Goal: Task Accomplishment & Management: Use online tool/utility

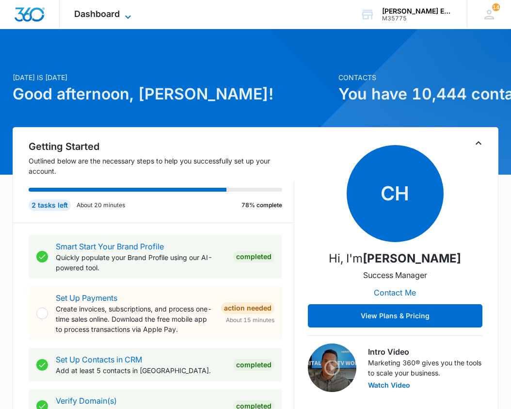
click at [126, 10] on div "Dashboard Apps Websites CRM Brand" at bounding box center [104, 14] width 89 height 29
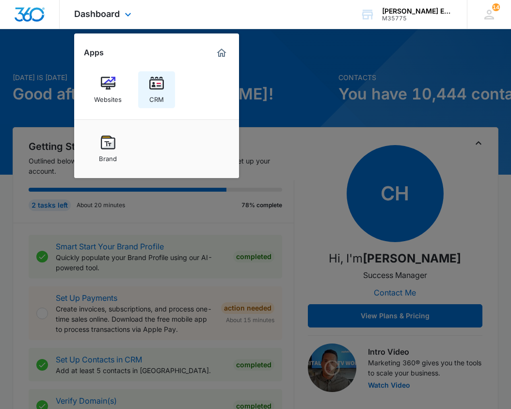
click at [157, 86] on img at bounding box center [156, 83] width 15 height 15
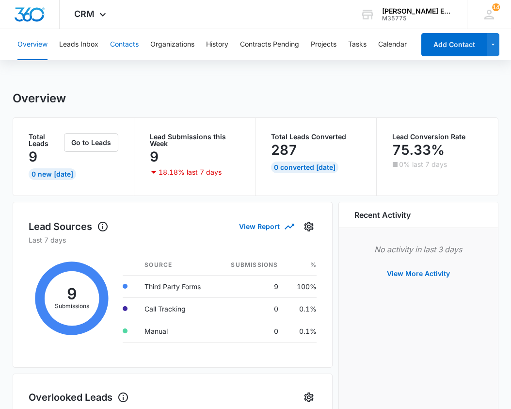
click at [127, 47] on button "Contacts" at bounding box center [124, 44] width 29 height 31
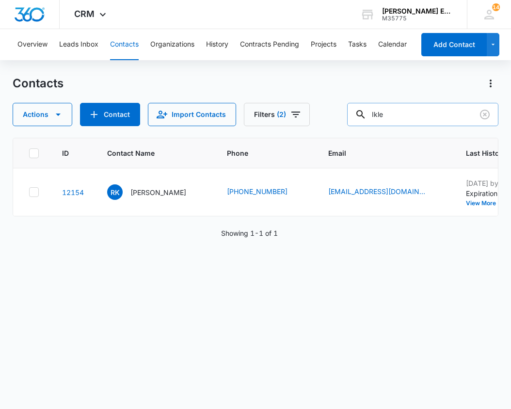
click at [429, 122] on input "Ikle" at bounding box center [422, 114] width 151 height 23
click at [429, 121] on input "Ikle" at bounding box center [422, 114] width 151 height 23
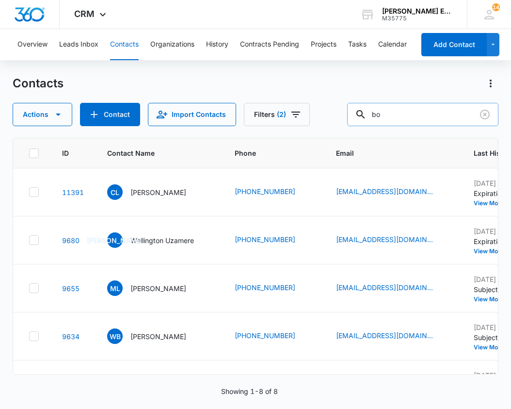
click at [437, 113] on input "bo" at bounding box center [422, 114] width 151 height 23
type input "lin"
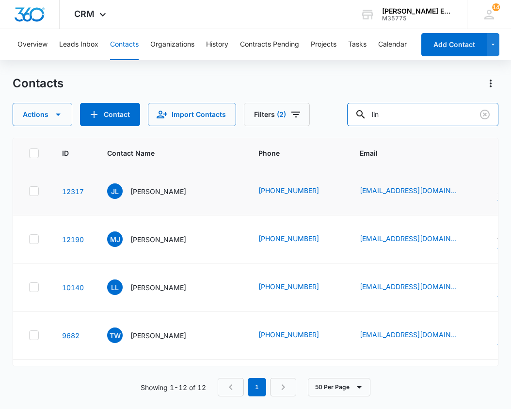
scroll to position [122, 0]
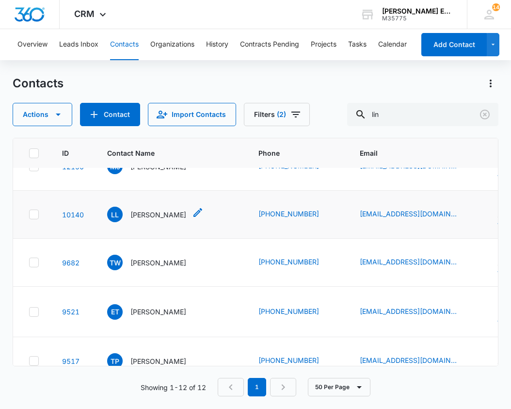
click at [153, 220] on p "[PERSON_NAME]" at bounding box center [158, 214] width 56 height 10
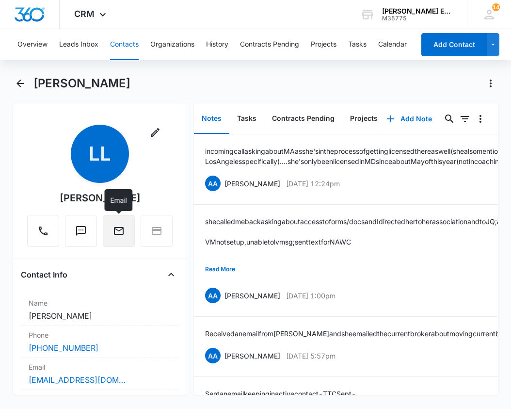
click at [123, 229] on icon "Email" at bounding box center [119, 231] width 10 height 8
click at [265, 81] on div "[PERSON_NAME]" at bounding box center [265, 84] width 464 height 16
click at [129, 42] on button "Contacts" at bounding box center [124, 44] width 29 height 31
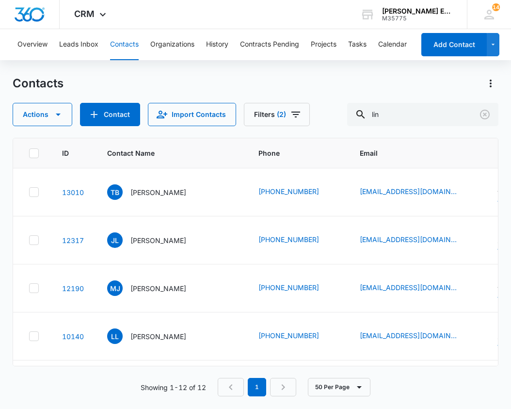
scroll to position [122, 0]
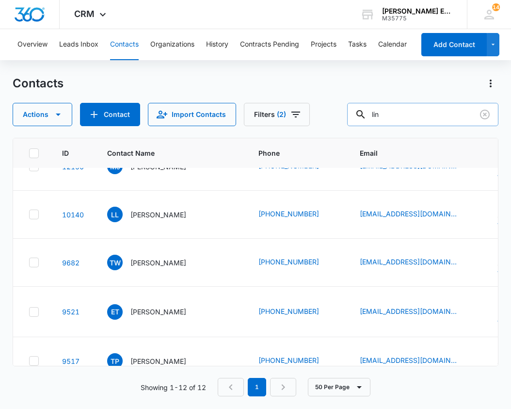
click at [418, 113] on input "lin" at bounding box center [422, 114] width 151 height 23
type input "[PERSON_NAME]"
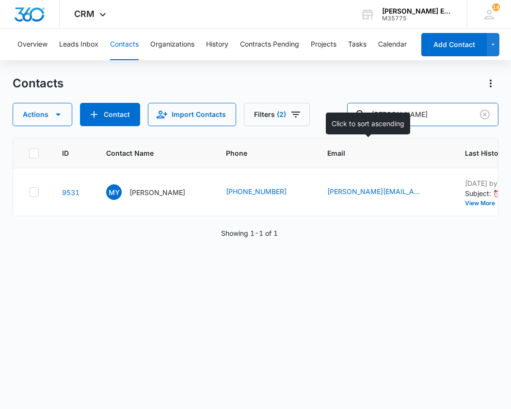
scroll to position [0, 0]
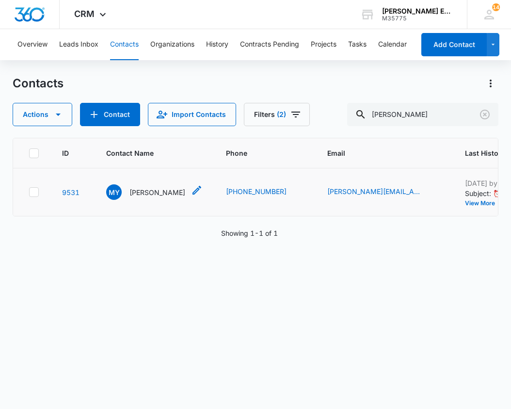
click at [171, 197] on p "[PERSON_NAME]" at bounding box center [157, 192] width 56 height 10
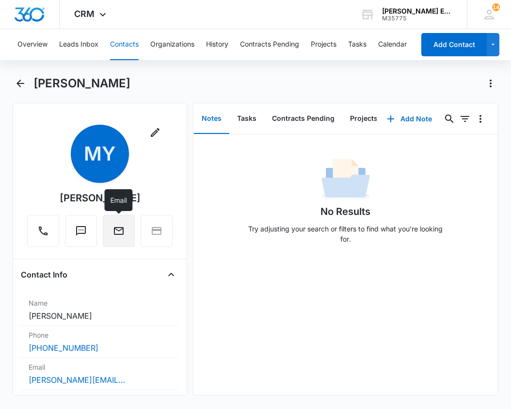
click at [125, 233] on button "Email" at bounding box center [119, 231] width 32 height 32
click at [266, 344] on div "No Results Try adjusting your search or filters to find what you’re looking for." at bounding box center [345, 264] width 304 height 260
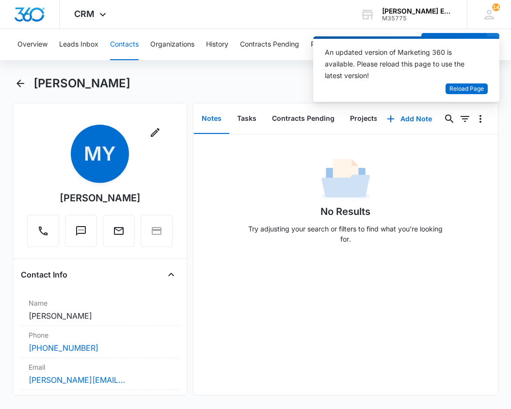
click at [284, 79] on div "[PERSON_NAME]" at bounding box center [265, 84] width 464 height 16
click at [473, 191] on div "No Results Try adjusting your search or filters to find what you’re looking for." at bounding box center [345, 204] width 304 height 96
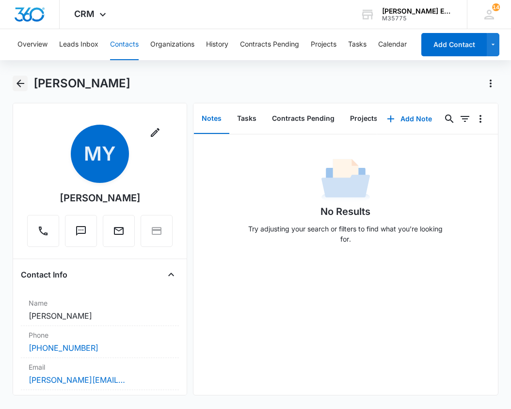
click at [17, 78] on icon "Back" at bounding box center [21, 84] width 12 height 12
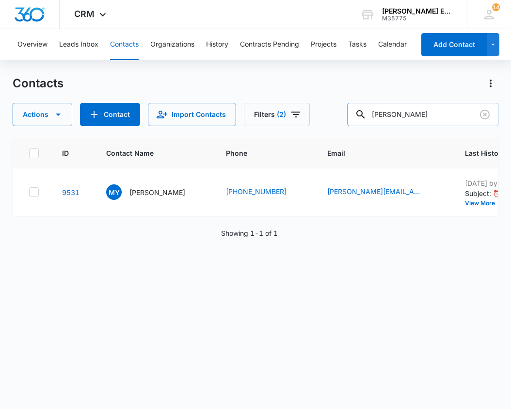
click at [441, 117] on input "[PERSON_NAME]" at bounding box center [422, 114] width 151 height 23
click at [451, 116] on input "text" at bounding box center [430, 114] width 137 height 23
type input "ikle"
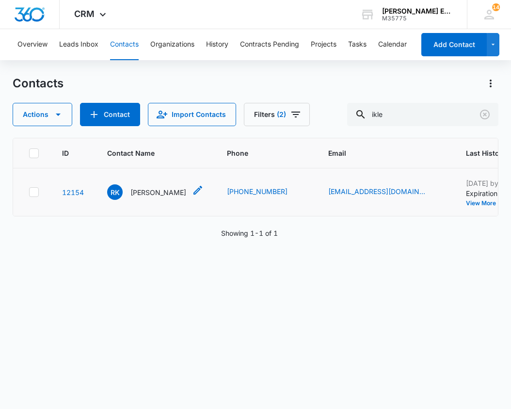
click at [183, 197] on p "[PERSON_NAME]" at bounding box center [158, 192] width 56 height 10
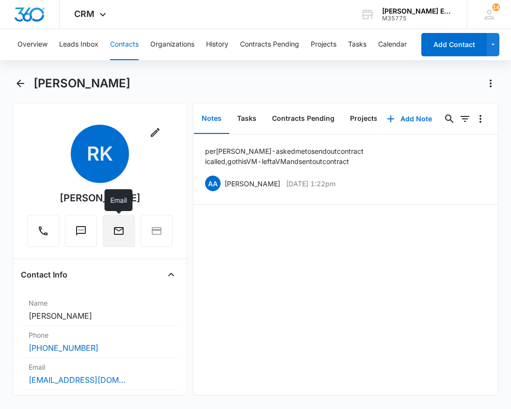
click at [124, 232] on icon "Email" at bounding box center [119, 231] width 12 height 12
click at [418, 292] on div "per joe - asked me to send out contract i called , got his VM - left a VM and s…" at bounding box center [345, 264] width 304 height 260
click at [21, 82] on icon "Back" at bounding box center [21, 84] width 12 height 12
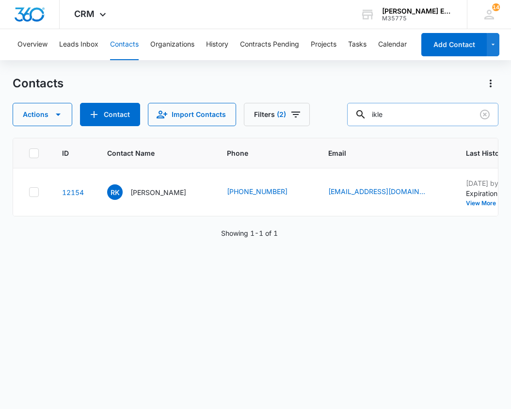
click at [417, 113] on input "ikle" at bounding box center [422, 114] width 151 height 23
type input "Bill my"
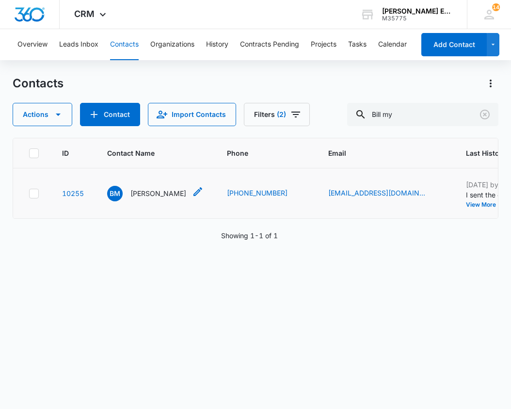
click at [160, 198] on p "Bill Myrthil" at bounding box center [158, 193] width 56 height 10
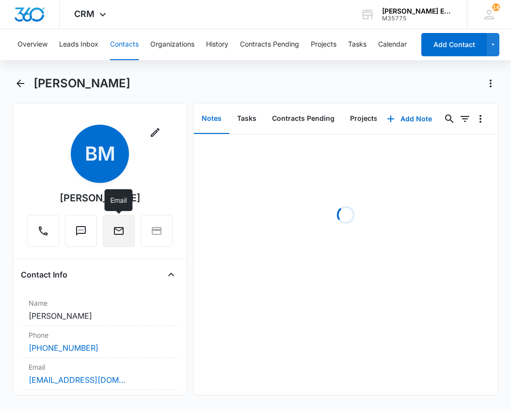
click at [121, 236] on icon "Email" at bounding box center [119, 231] width 12 height 12
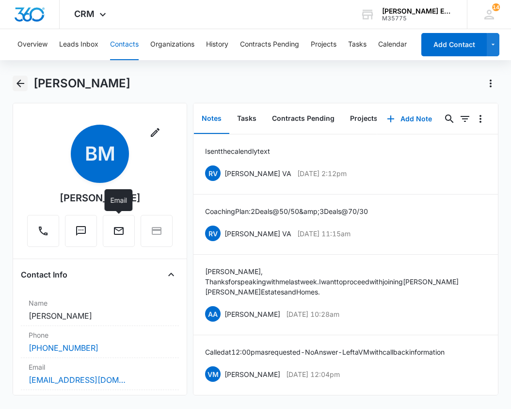
click at [17, 82] on icon "Back" at bounding box center [20, 83] width 8 height 8
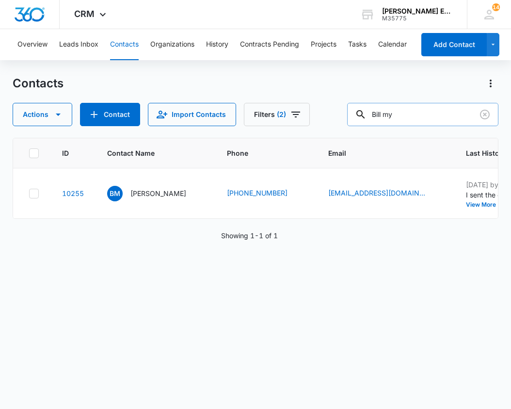
click at [426, 114] on input "Bill my" at bounding box center [422, 114] width 151 height 23
type input "misty lee"
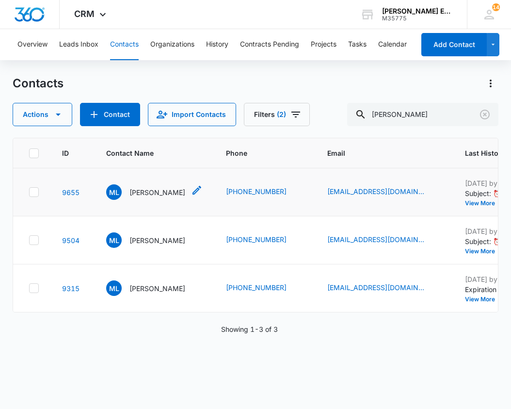
click at [156, 194] on p "[PERSON_NAME]" at bounding box center [157, 192] width 56 height 10
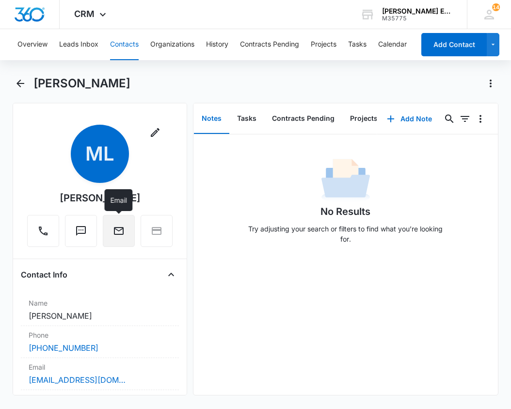
click at [121, 228] on icon "Email" at bounding box center [119, 231] width 12 height 12
click at [447, 118] on icon "Search..." at bounding box center [449, 119] width 12 height 12
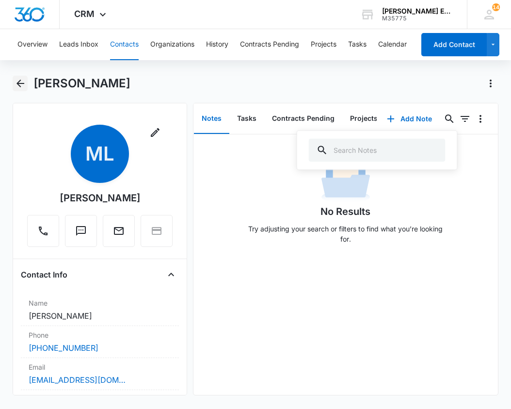
click at [21, 80] on icon "Back" at bounding box center [21, 84] width 12 height 12
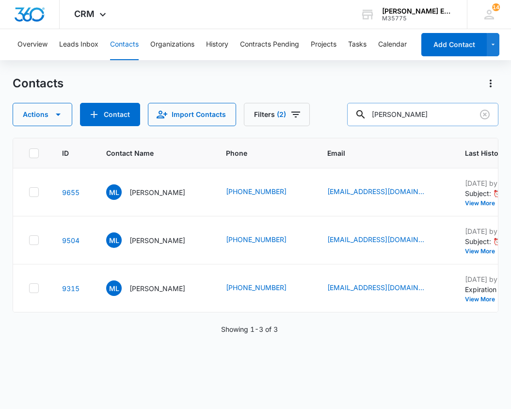
click at [431, 119] on input "misty lee" at bounding box center [422, 114] width 151 height 23
click at [430, 122] on input "misty lee" at bounding box center [422, 114] width 151 height 23
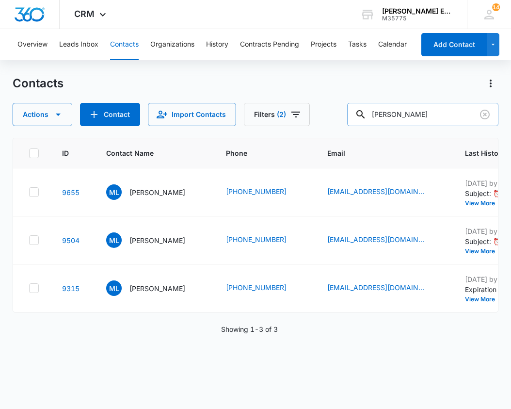
click at [430, 122] on input "misty lee" at bounding box center [422, 114] width 151 height 23
type input "rayvon"
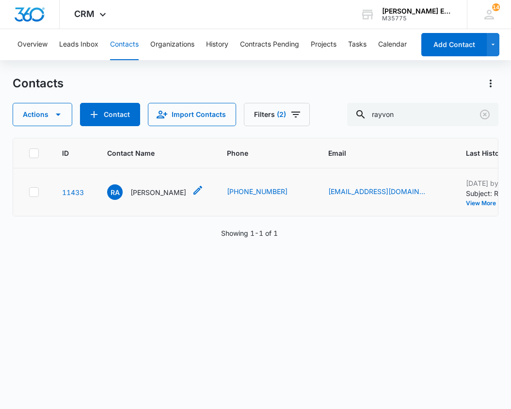
click at [149, 197] on p "Rayvon Abad" at bounding box center [158, 192] width 56 height 10
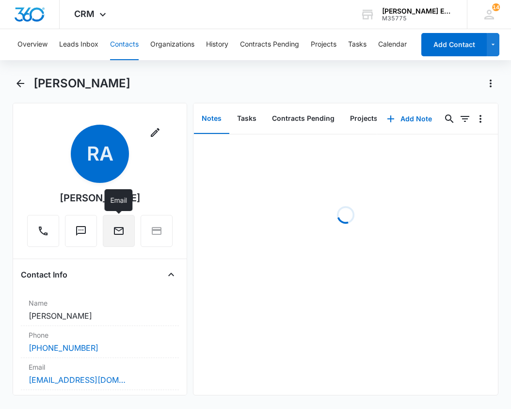
click at [123, 231] on icon "Email" at bounding box center [119, 231] width 10 height 8
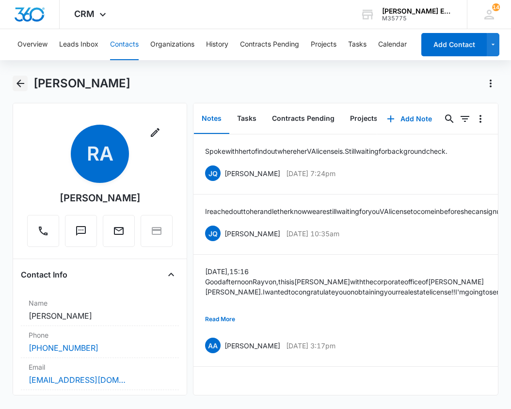
click at [20, 80] on icon "Back" at bounding box center [20, 83] width 8 height 8
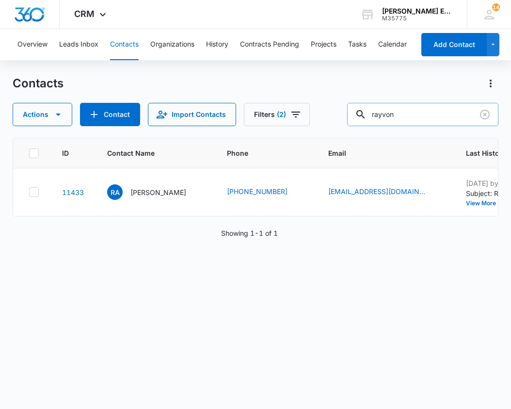
click at [429, 111] on input "rayvon" at bounding box center [422, 114] width 151 height 23
click at [428, 111] on input "rayvon" at bounding box center [422, 114] width 151 height 23
type input "babec"
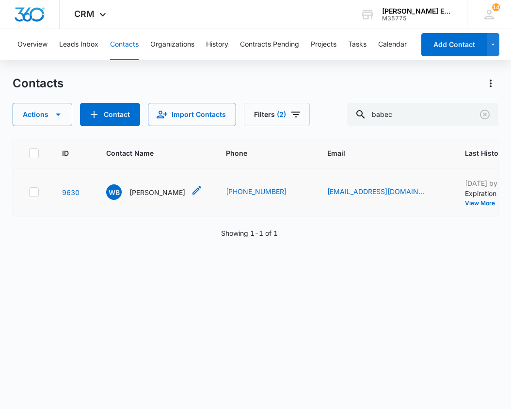
click at [191, 196] on icon "Contact Name - Wendy Babec - Select to Edit Field" at bounding box center [197, 190] width 12 height 12
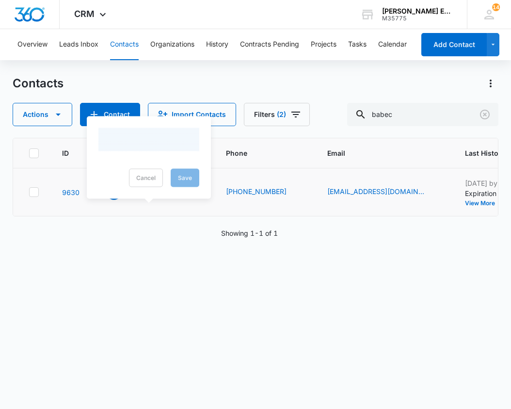
click at [164, 197] on p "Wendy Babec" at bounding box center [157, 192] width 56 height 10
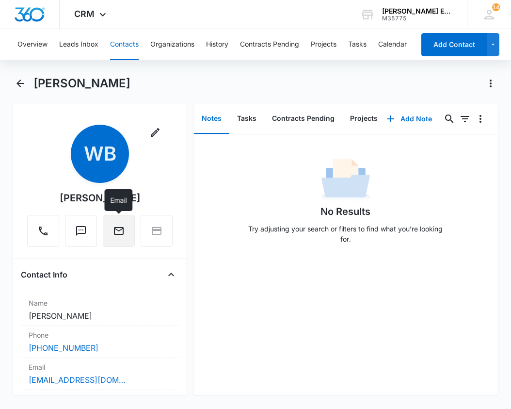
click at [121, 235] on icon "Email" at bounding box center [119, 231] width 12 height 12
click at [16, 82] on icon "Back" at bounding box center [21, 84] width 12 height 12
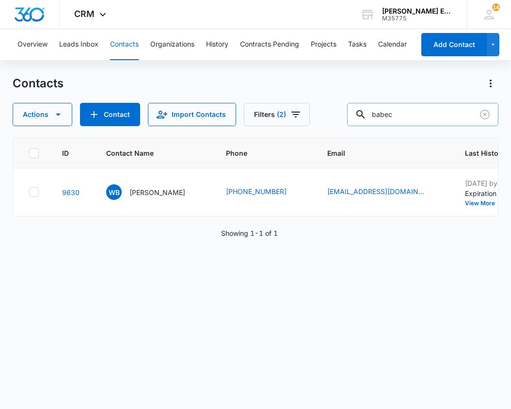
click at [449, 115] on input "babec" at bounding box center [422, 114] width 151 height 23
type input "brendan"
click at [186, 200] on div "BS Brendan Scanlon" at bounding box center [154, 192] width 96 height 16
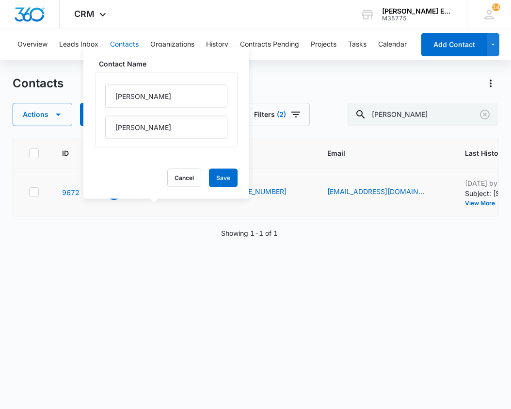
click at [148, 197] on p "Brendan Scanlon" at bounding box center [157, 192] width 56 height 10
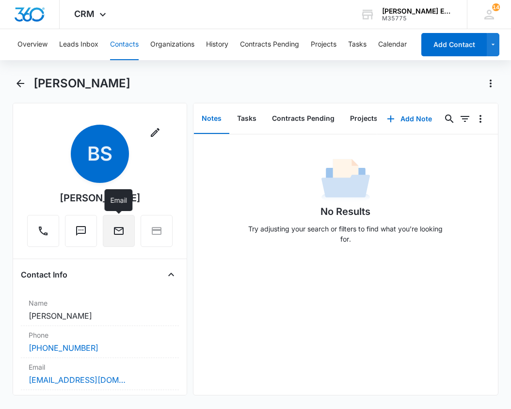
click at [124, 226] on icon "Email" at bounding box center [119, 231] width 12 height 12
